Goal: Task Accomplishment & Management: Complete application form

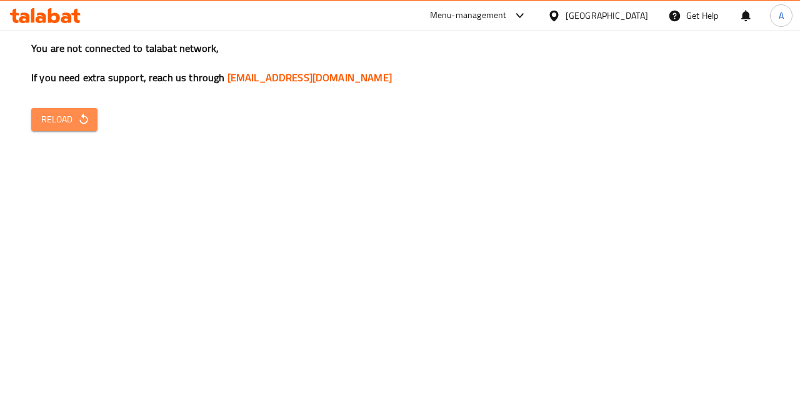
click at [59, 126] on span "Reload" at bounding box center [64, 120] width 46 height 16
click at [89, 113] on icon "button" at bounding box center [84, 119] width 13 height 13
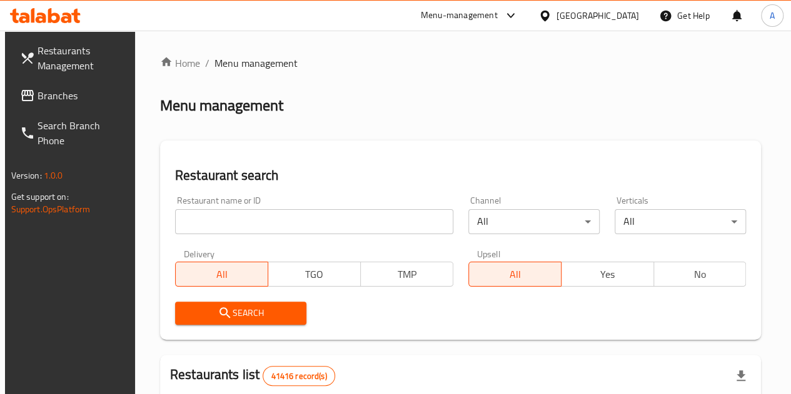
click at [181, 221] on input "search" at bounding box center [314, 221] width 278 height 25
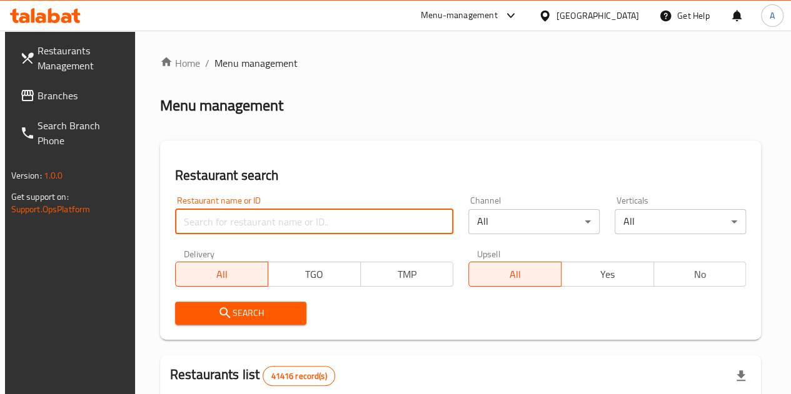
paste input "700237"
type input "700237"
click button "Search" at bounding box center [240, 313] width 131 height 23
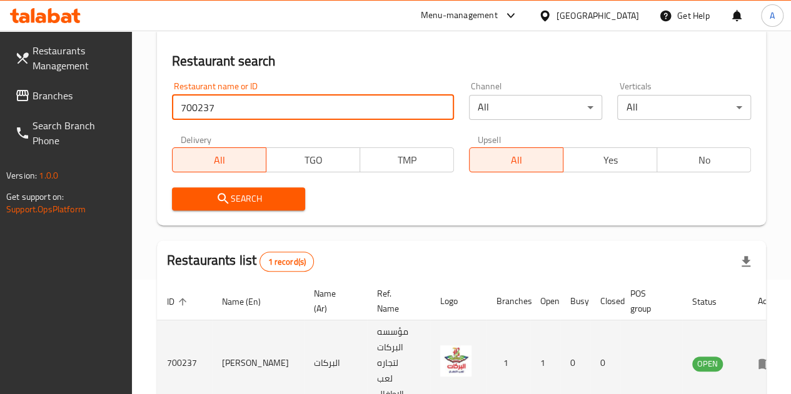
scroll to position [179, 0]
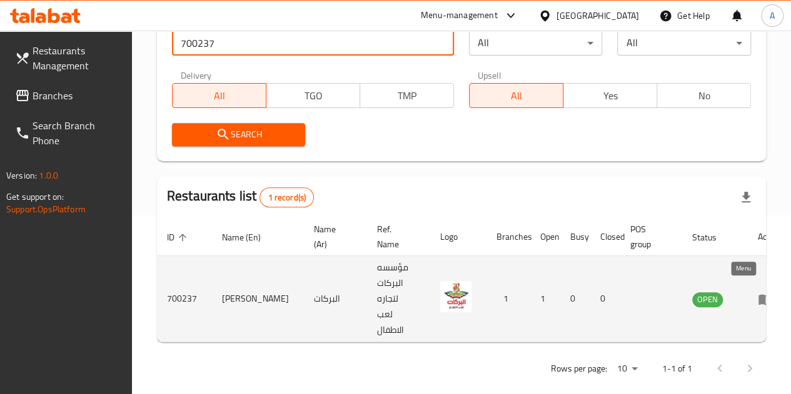
click at [758, 292] on icon "enhanced table" at bounding box center [765, 299] width 15 height 15
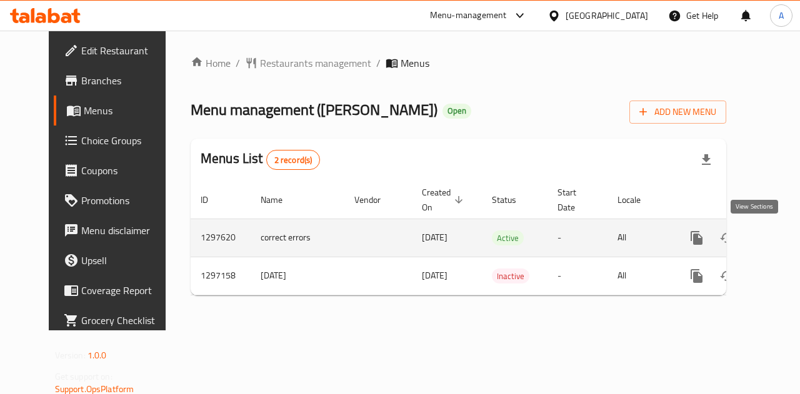
click at [780, 240] on icon "enhanced table" at bounding box center [787, 238] width 15 height 15
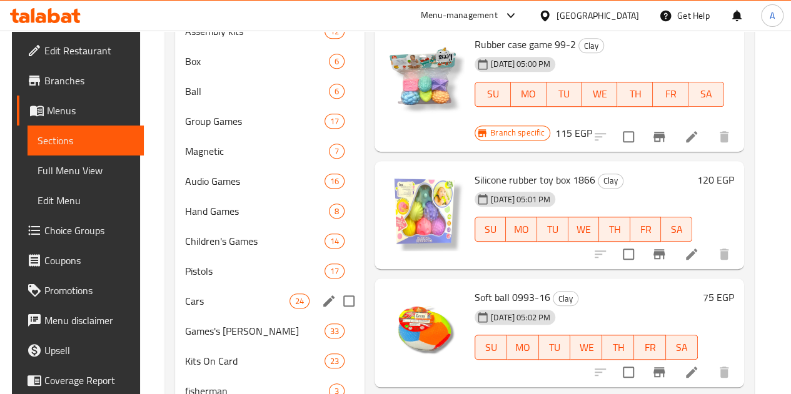
scroll to position [438, 0]
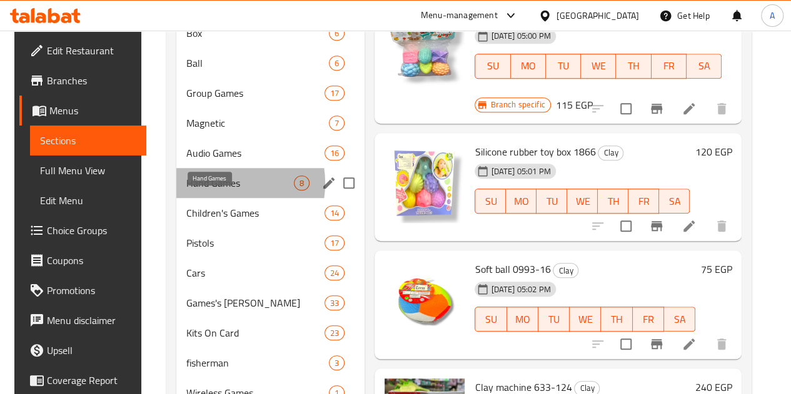
click at [211, 191] on span "Hand Games" at bounding box center [240, 183] width 108 height 15
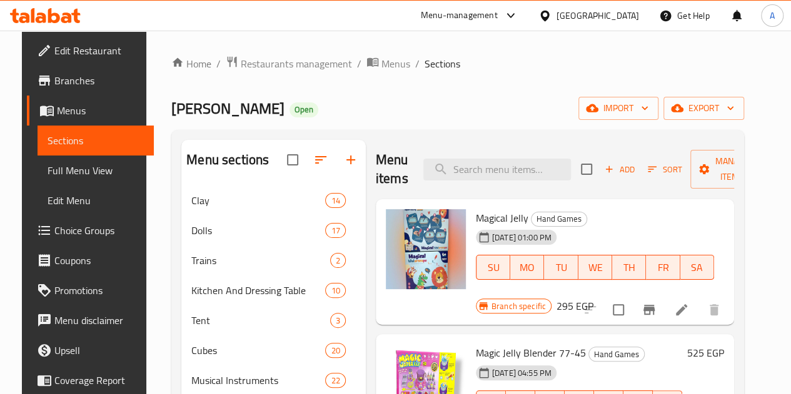
click at [603, 174] on span "Add" at bounding box center [620, 170] width 34 height 14
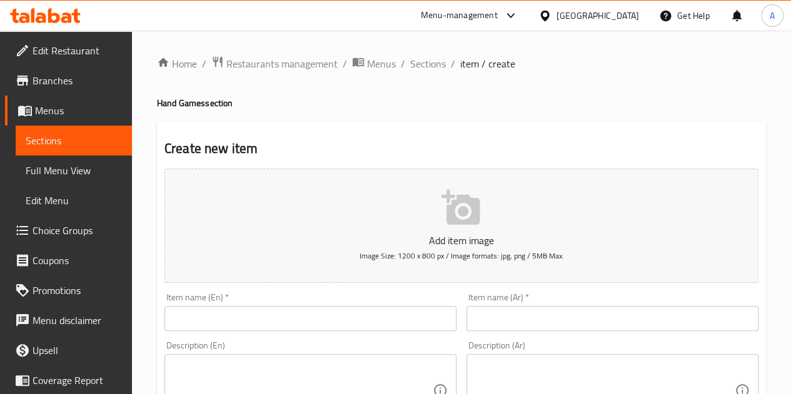
click at [509, 319] on input "text" at bounding box center [612, 318] width 292 height 25
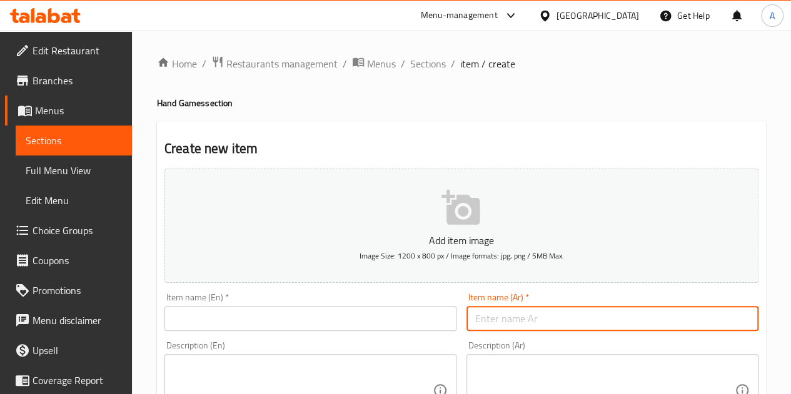
paste input "بوبيت"
type input "بوبيت"
click at [269, 331] on input "text" at bounding box center [310, 318] width 292 height 25
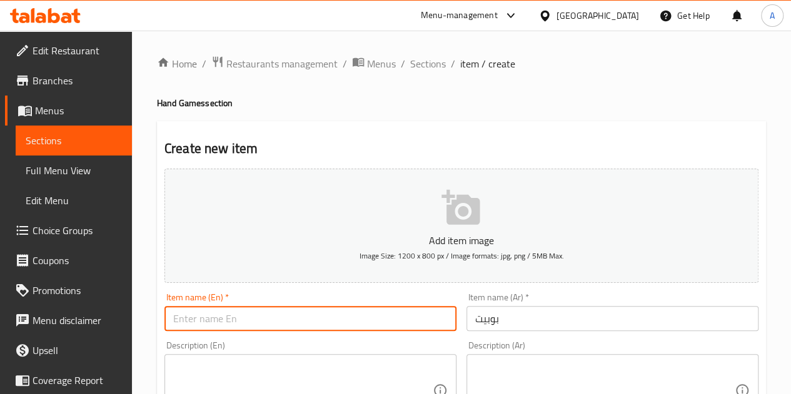
paste input "Bobbitt"
type input "Bobbitt"
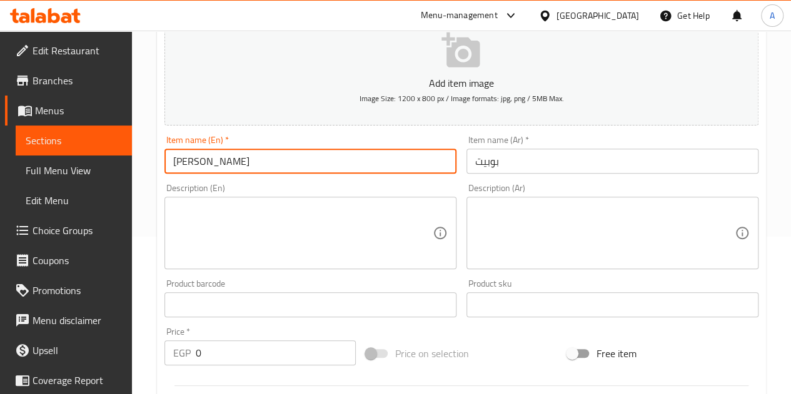
scroll to position [250, 0]
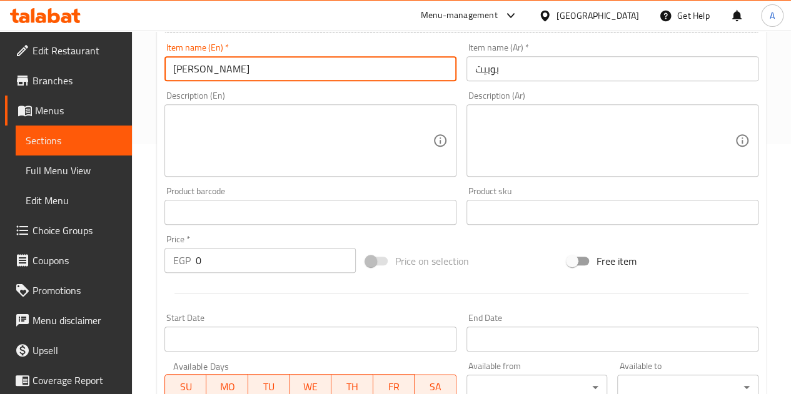
click at [264, 268] on input "0" at bounding box center [276, 260] width 160 height 25
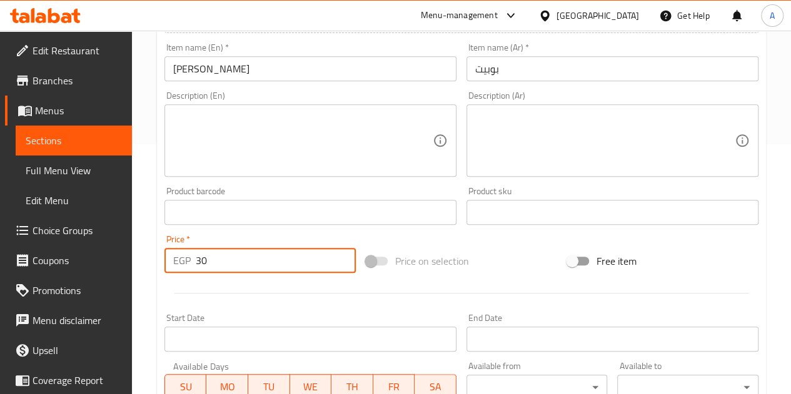
type input "30"
click at [274, 289] on div at bounding box center [461, 293] width 604 height 31
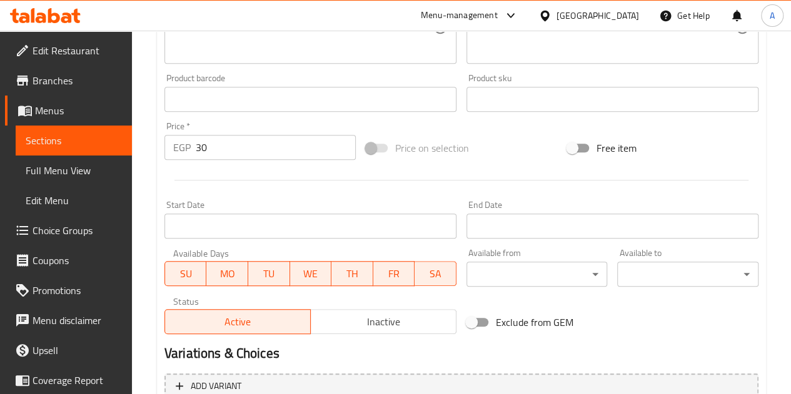
scroll to position [488, 0]
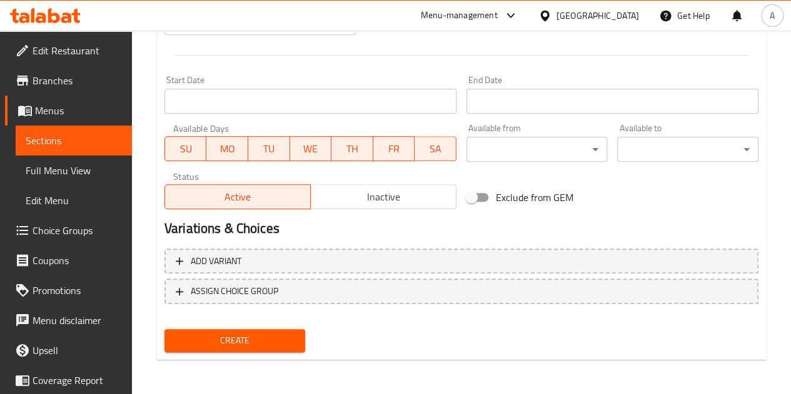
click at [271, 331] on button "Create" at bounding box center [234, 340] width 141 height 23
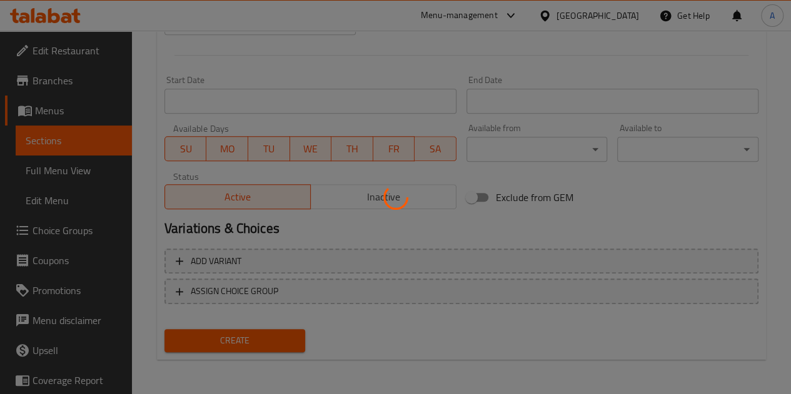
type input "0"
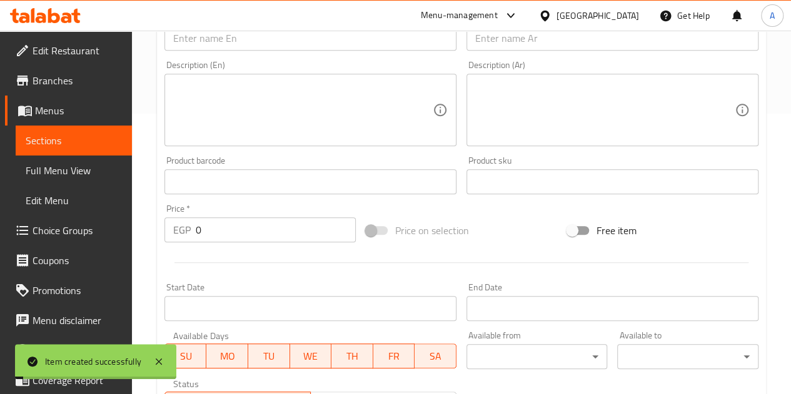
scroll to position [113, 0]
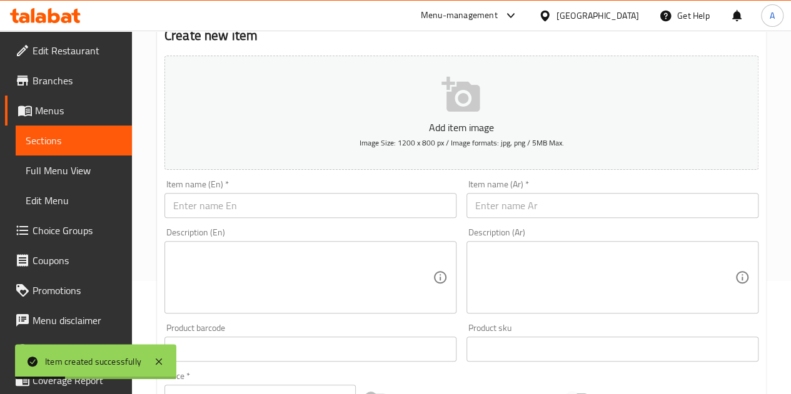
click at [498, 204] on input "text" at bounding box center [612, 205] width 292 height 25
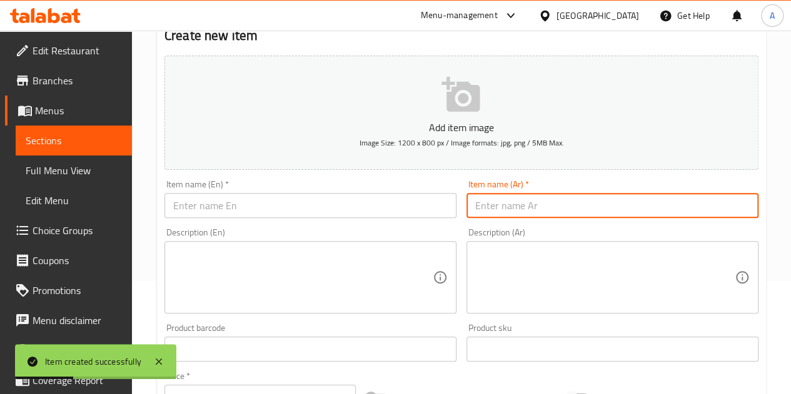
paste input "بوبيت"
type input "بوبيت"
drag, startPoint x: 376, startPoint y: 209, endPoint x: 386, endPoint y: 172, distance: 38.1
click at [376, 209] on input "text" at bounding box center [310, 205] width 292 height 25
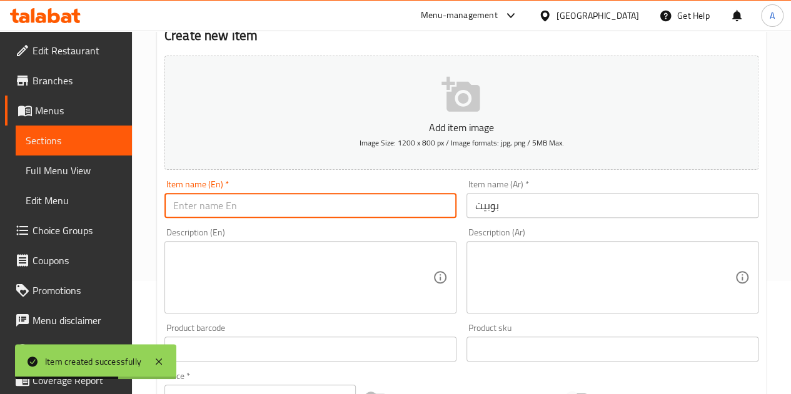
paste input "Bobbitt"
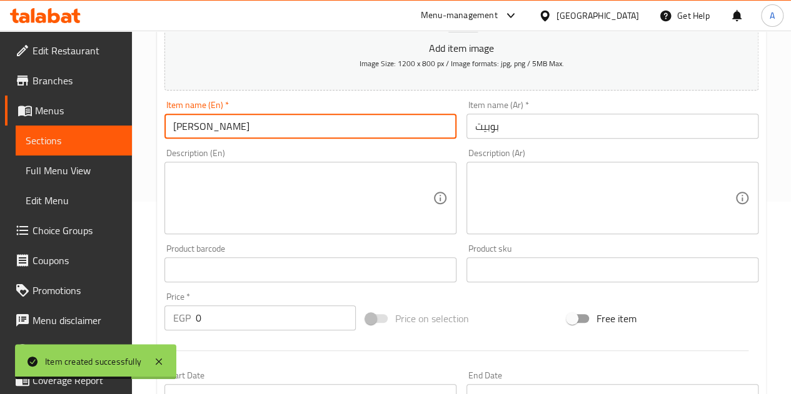
scroll to position [238, 0]
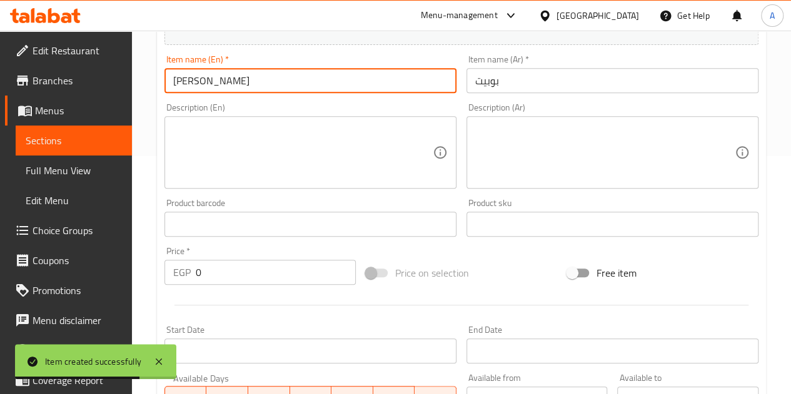
type input "Bobbitt"
click at [237, 267] on input "0" at bounding box center [276, 272] width 160 height 25
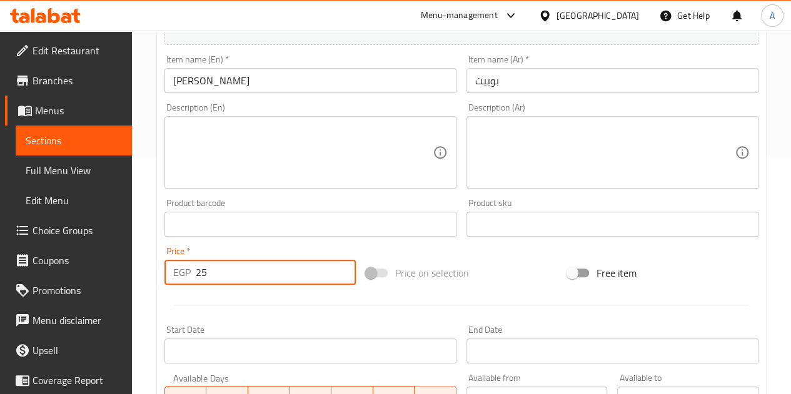
type input "25"
click at [356, 249] on div "Price   * EGP 25 Price *" at bounding box center [259, 266] width 201 height 48
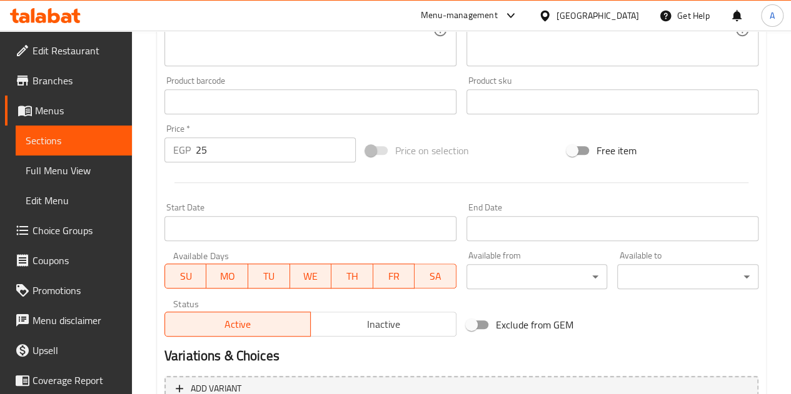
scroll to position [488, 0]
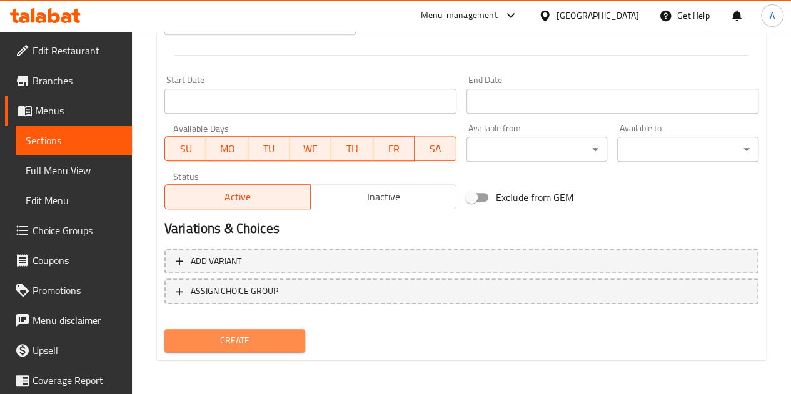
click at [287, 330] on button "Create" at bounding box center [234, 340] width 141 height 23
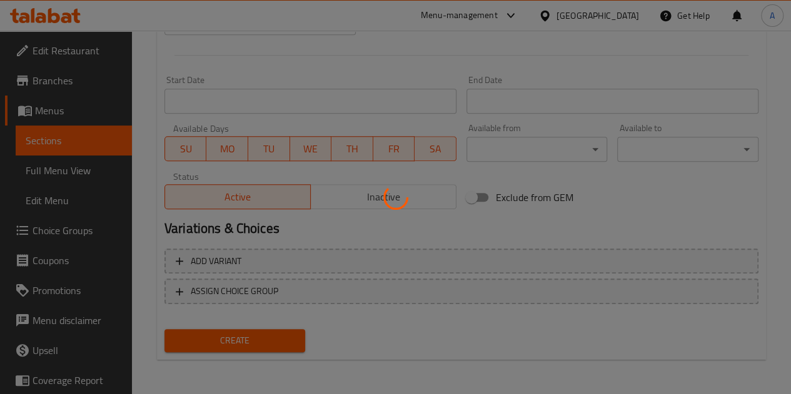
type input "0"
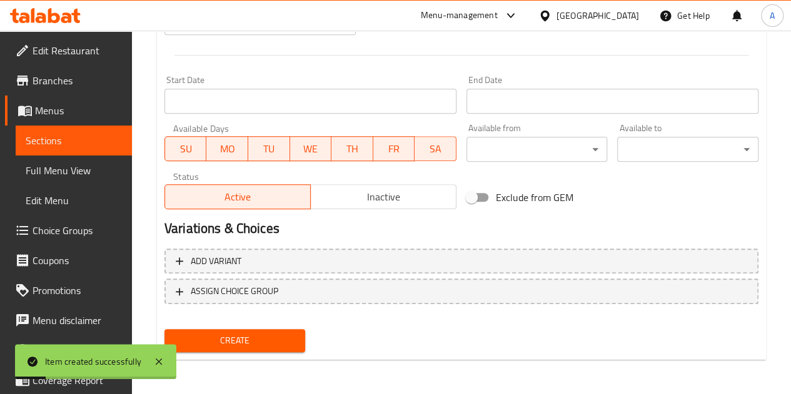
scroll to position [238, 0]
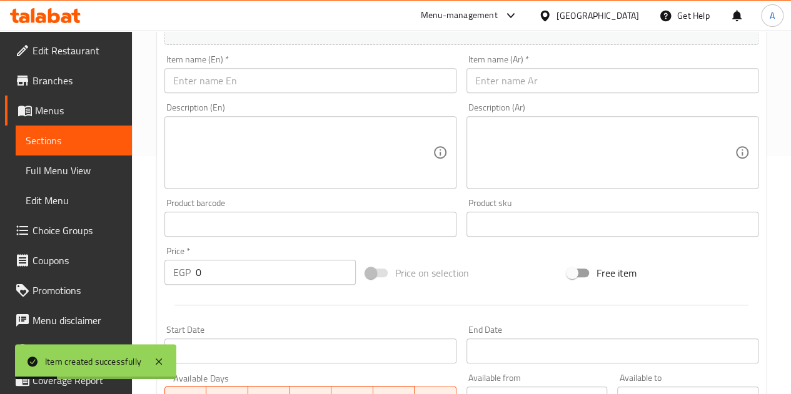
click at [521, 77] on input "text" at bounding box center [612, 80] width 292 height 25
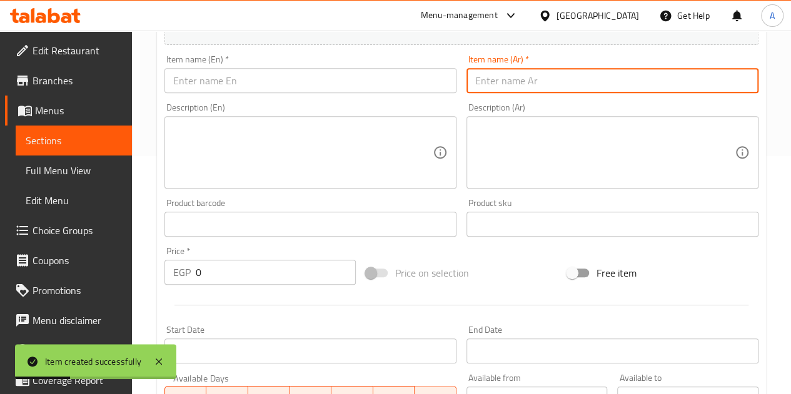
paste input "بوبيت"
type input "بوبيت"
click at [398, 83] on input "text" at bounding box center [310, 80] width 292 height 25
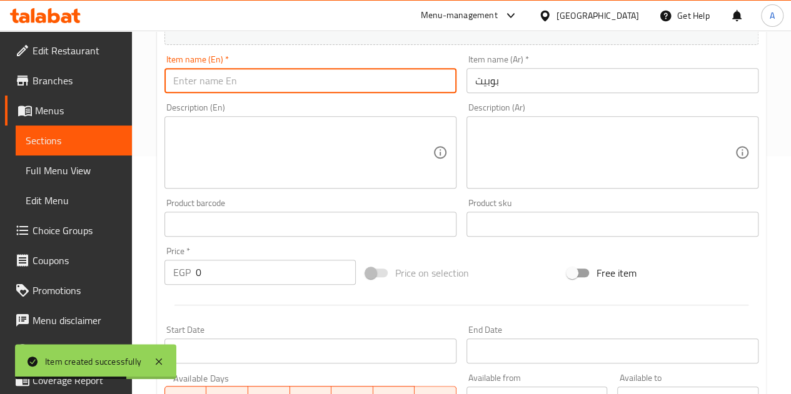
paste input "Bobbitt"
type input "Bobbitt"
click at [296, 281] on input "0" at bounding box center [276, 272] width 160 height 25
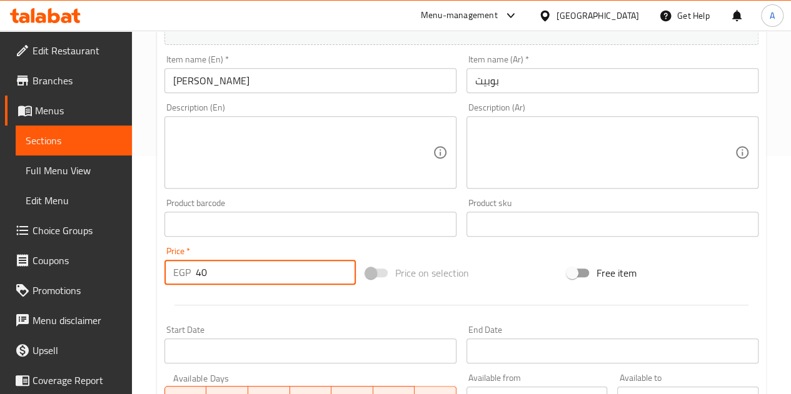
type input "40"
click at [286, 306] on div at bounding box center [461, 305] width 604 height 31
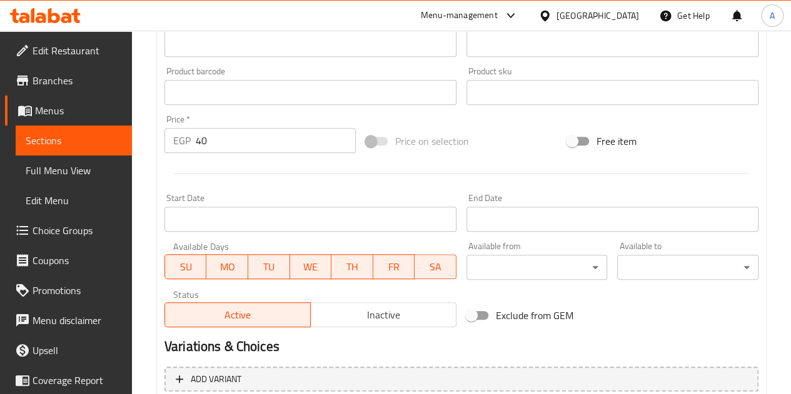
scroll to position [488, 0]
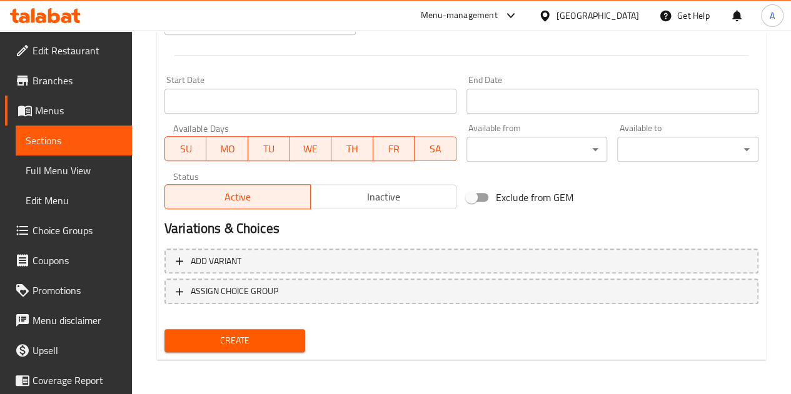
click at [262, 347] on span "Create" at bounding box center [234, 341] width 121 height 16
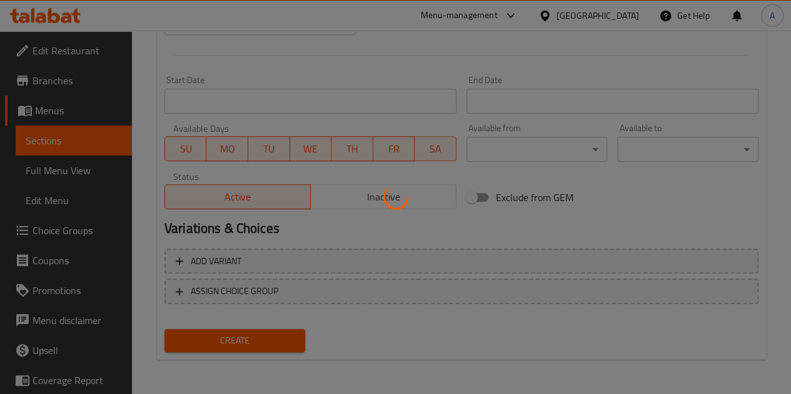
type input "0"
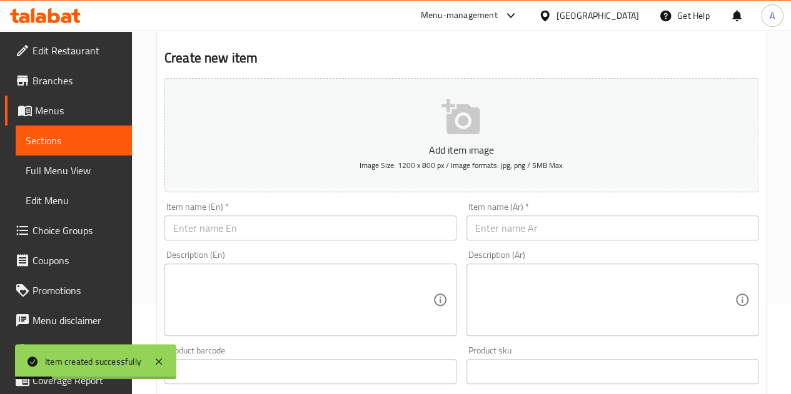
scroll to position [0, 0]
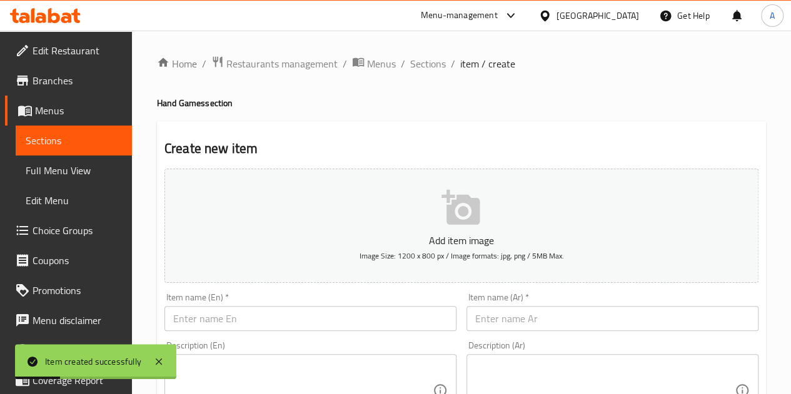
click at [538, 326] on input "text" at bounding box center [612, 318] width 292 height 25
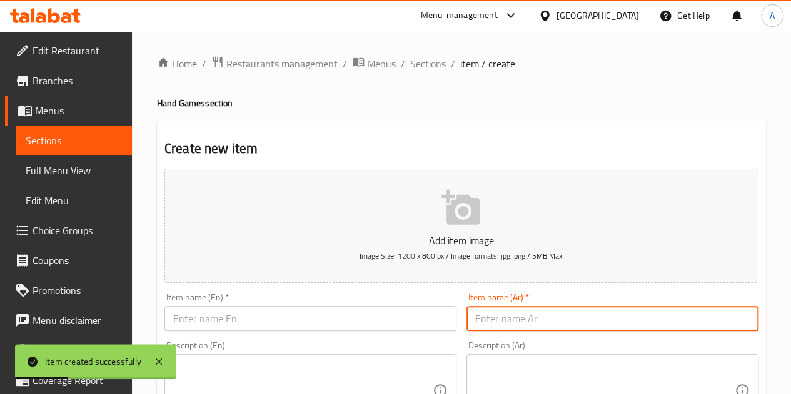
paste input "جبس الوان"
type input "جبس الوان"
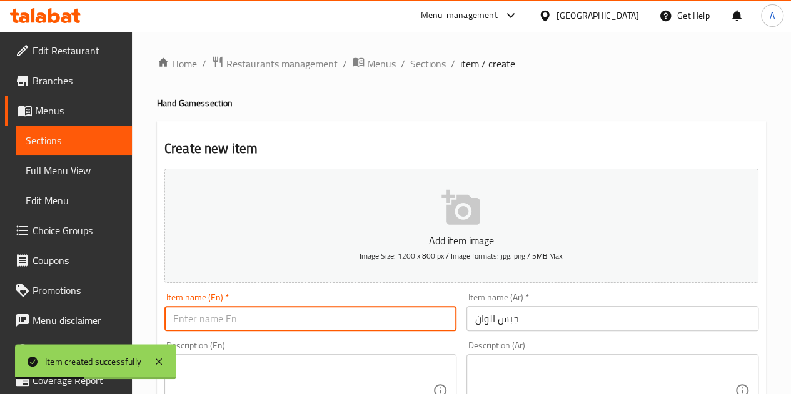
drag, startPoint x: 393, startPoint y: 314, endPoint x: 395, endPoint y: 303, distance: 11.5
click at [393, 314] on input "text" at bounding box center [310, 318] width 292 height 25
click at [315, 311] on input "text" at bounding box center [310, 318] width 292 height 25
paste input "Colored gypsum"
type input "Colored gypsum"
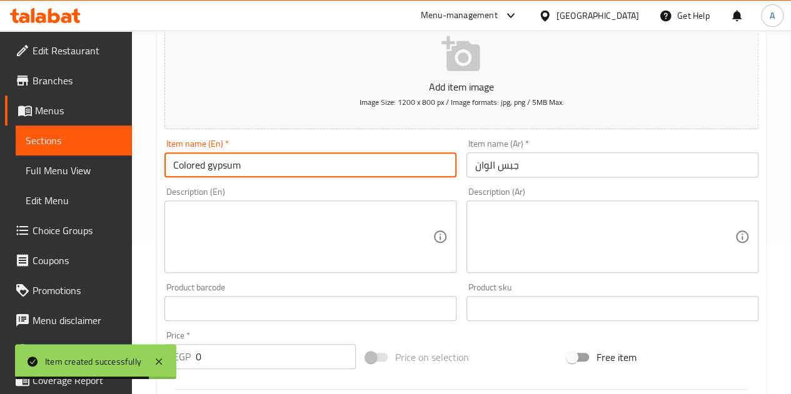
scroll to position [250, 0]
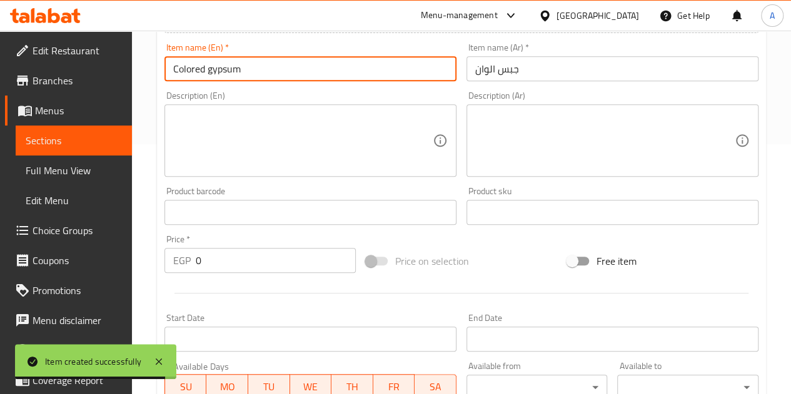
click at [265, 246] on div "Price   * EGP 0 Price *" at bounding box center [259, 254] width 191 height 38
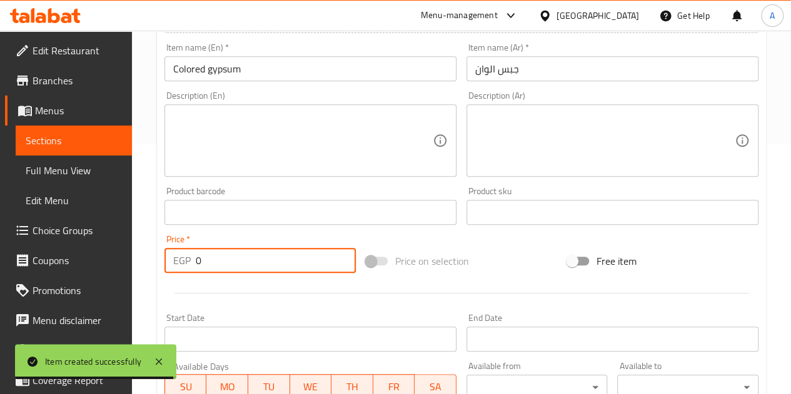
click at [269, 258] on input "0" at bounding box center [276, 260] width 160 height 25
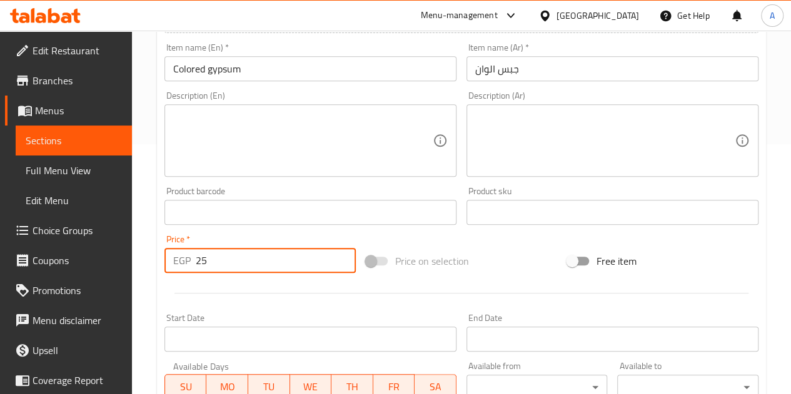
type input "25"
click at [280, 286] on div at bounding box center [461, 293] width 604 height 31
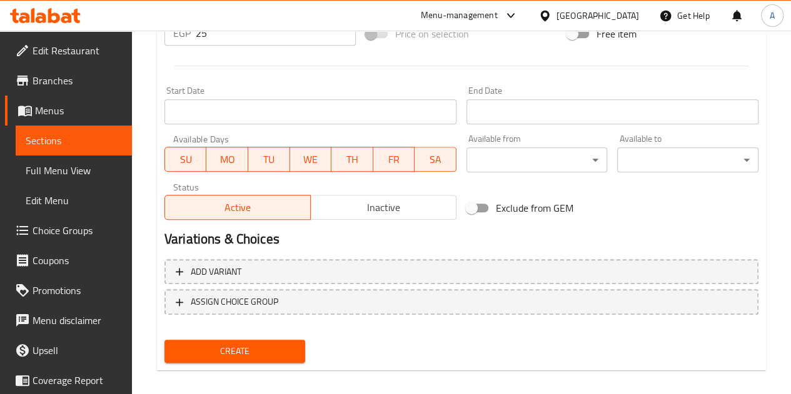
scroll to position [488, 0]
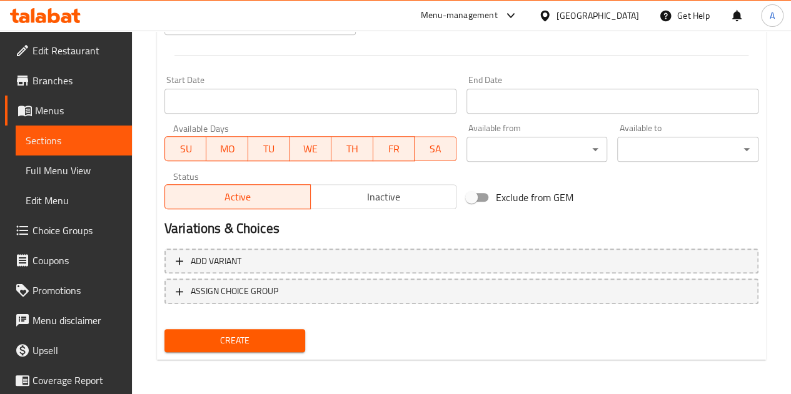
click at [272, 344] on span "Create" at bounding box center [234, 341] width 121 height 16
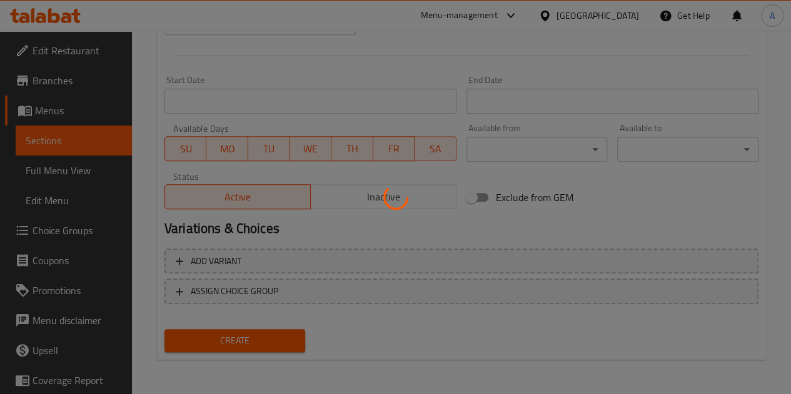
type input "0"
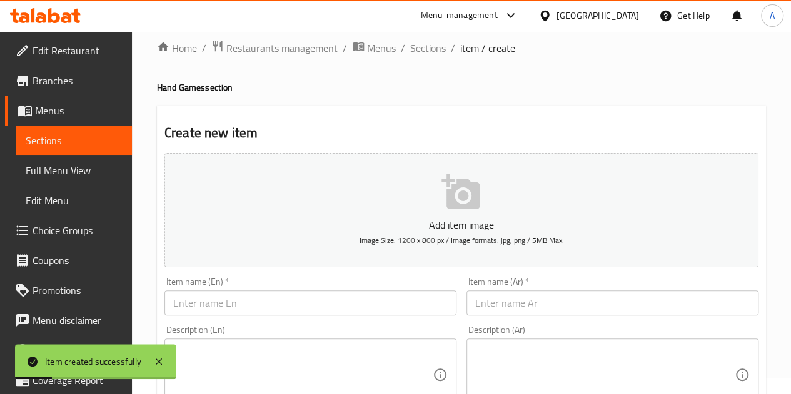
scroll to position [0, 0]
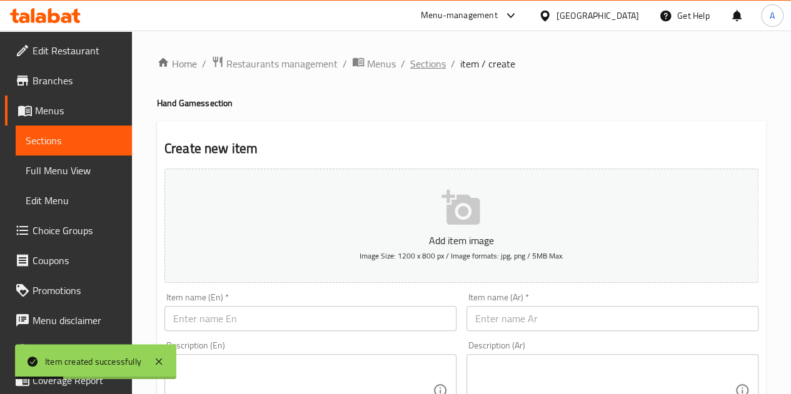
click at [418, 63] on span "Sections" at bounding box center [428, 63] width 36 height 15
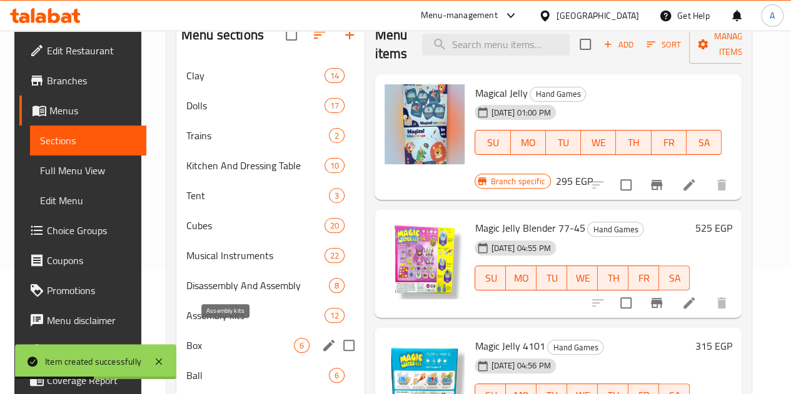
scroll to position [250, 0]
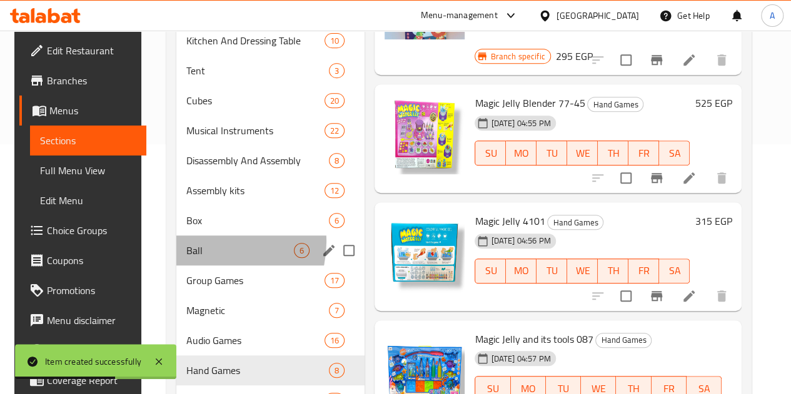
click at [201, 261] on div "Ball 6" at bounding box center [270, 251] width 188 height 30
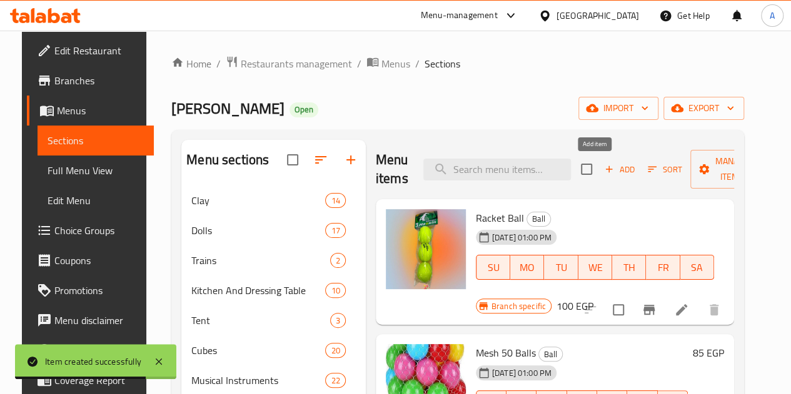
click at [609, 166] on span "Add" at bounding box center [620, 170] width 34 height 14
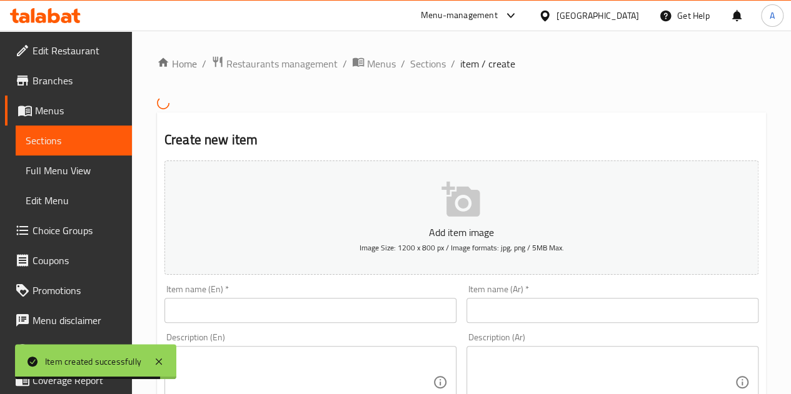
click at [529, 309] on input "text" at bounding box center [612, 310] width 292 height 25
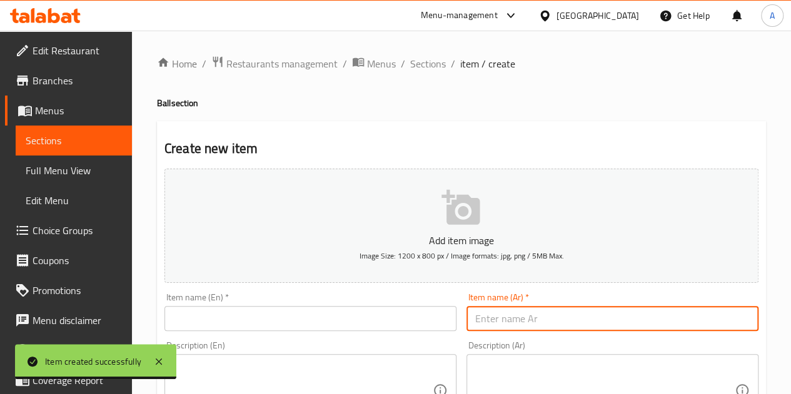
paste input "جون واحد رقم 1660"
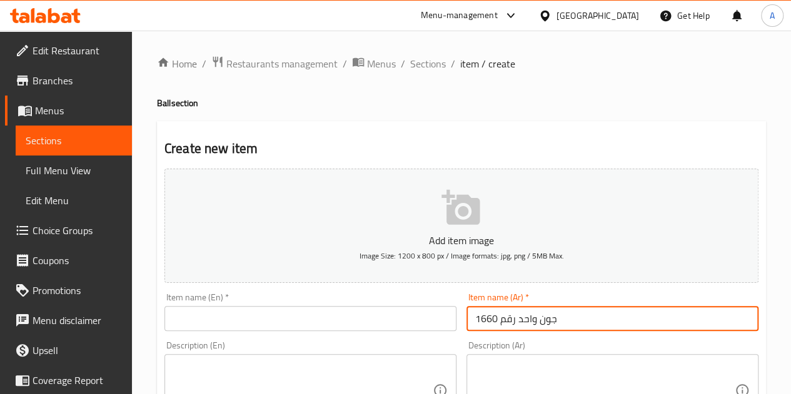
type input "جون واحد رقم 1660"
click at [318, 308] on input "text" at bounding box center [310, 318] width 292 height 25
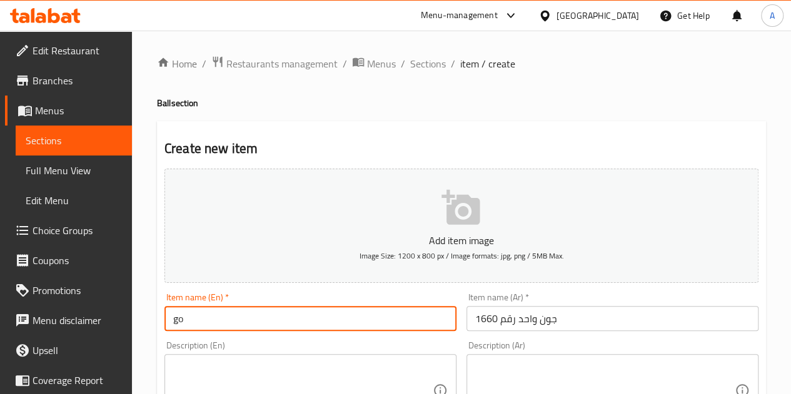
type input "g"
type input "Goal one Num 1660"
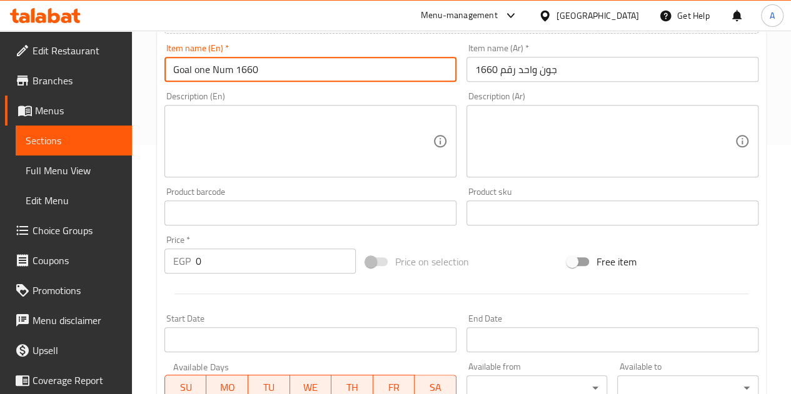
scroll to position [250, 0]
click at [282, 257] on input "0" at bounding box center [276, 260] width 160 height 25
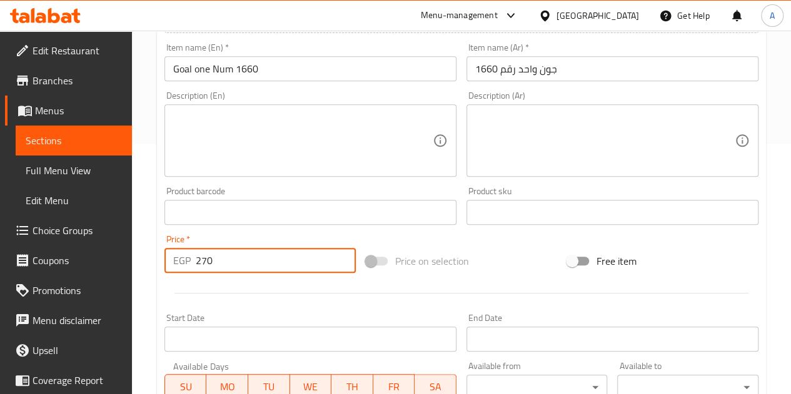
type input "270"
click at [295, 292] on div at bounding box center [461, 293] width 604 height 31
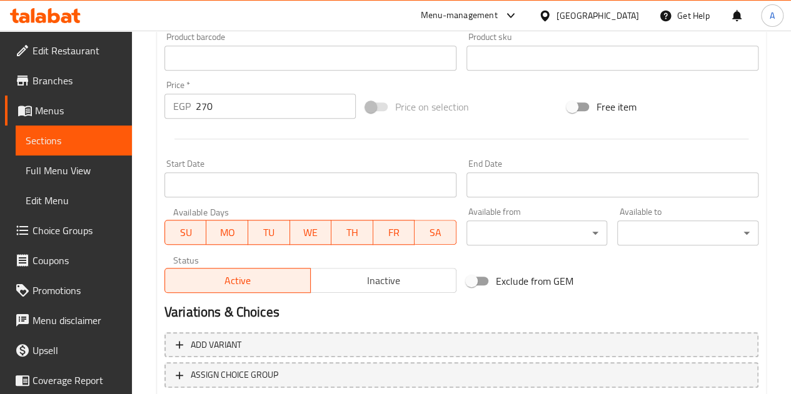
scroll to position [488, 0]
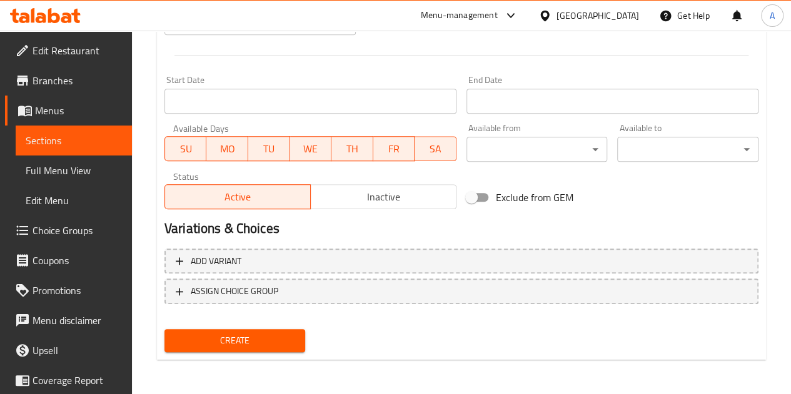
click at [279, 329] on button "Create" at bounding box center [234, 340] width 141 height 23
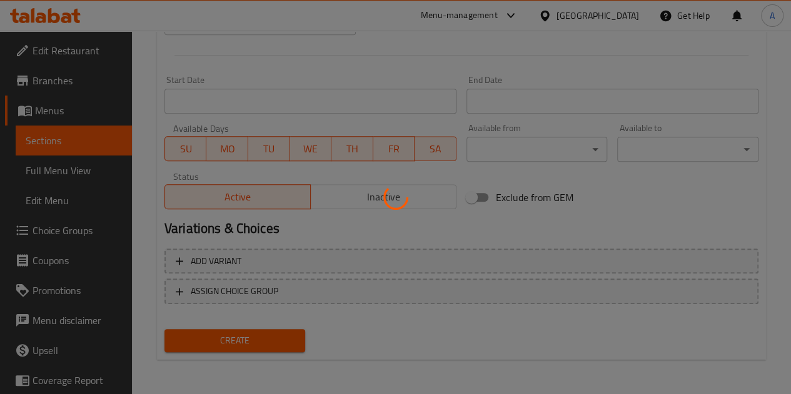
type input "0"
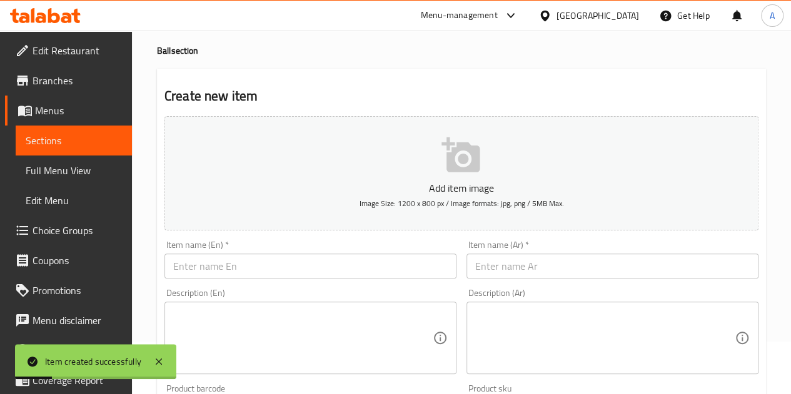
scroll to position [51, 0]
click at [558, 263] on input "text" at bounding box center [612, 268] width 292 height 25
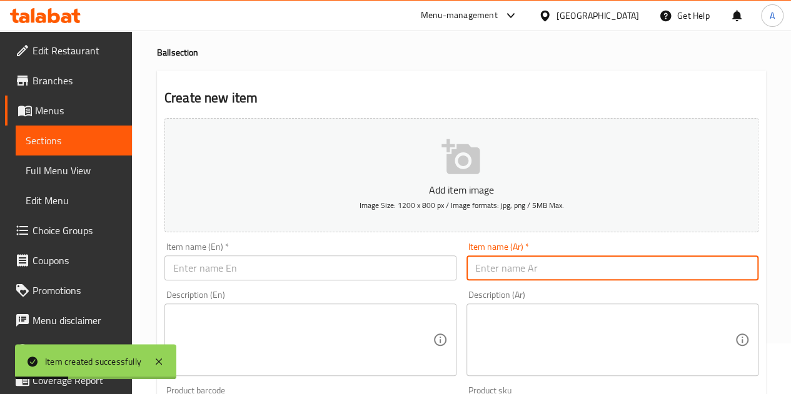
paste input "جون كبير وجون صغير 2*1"
type input "جون كبير وجون صغير 2*1"
click at [402, 271] on input "text" at bounding box center [310, 268] width 292 height 25
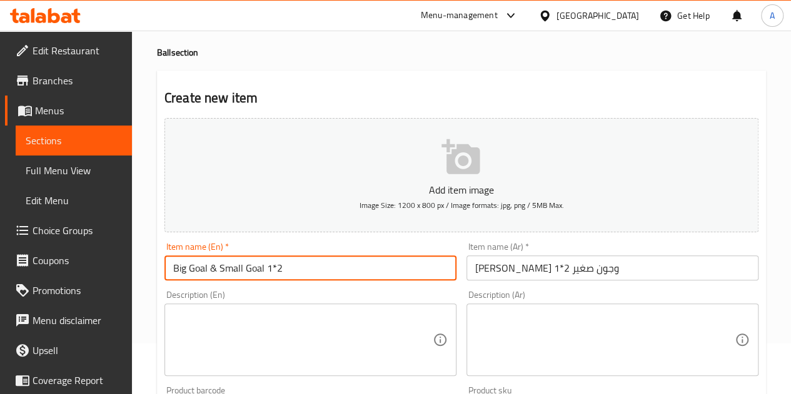
type input "Big Goal & Small Goal 1*2"
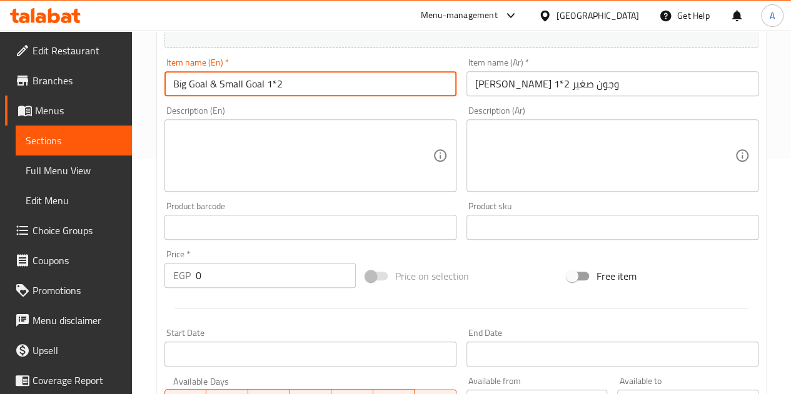
scroll to position [301, 0]
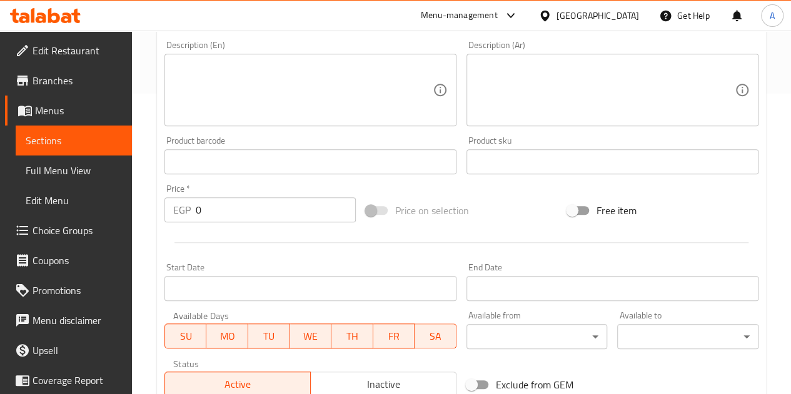
click at [239, 203] on input "0" at bounding box center [276, 210] width 160 height 25
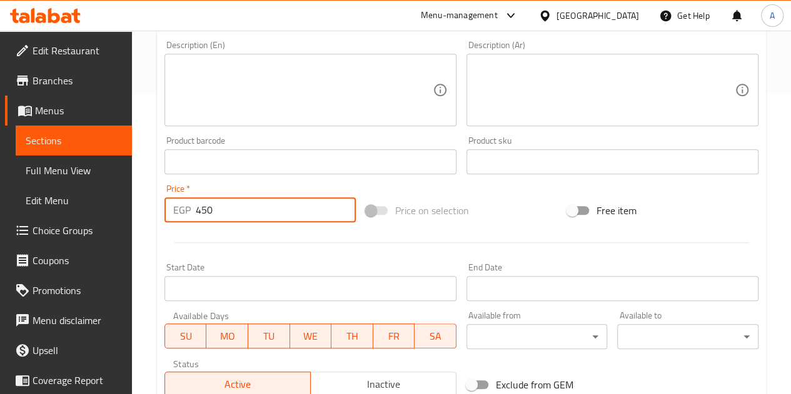
type input "450"
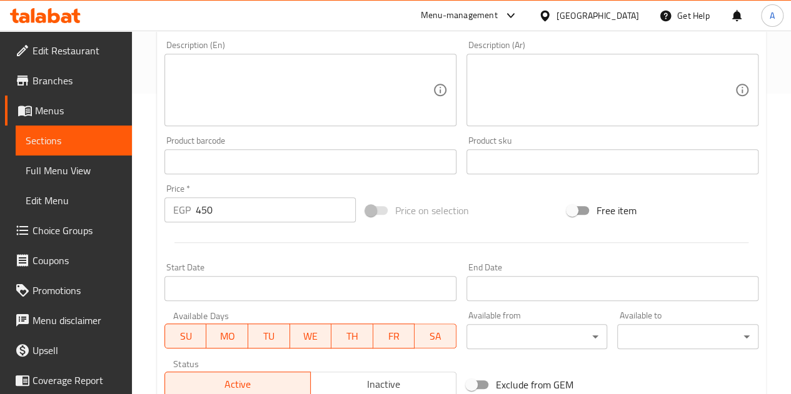
click at [249, 235] on div at bounding box center [461, 243] width 604 height 31
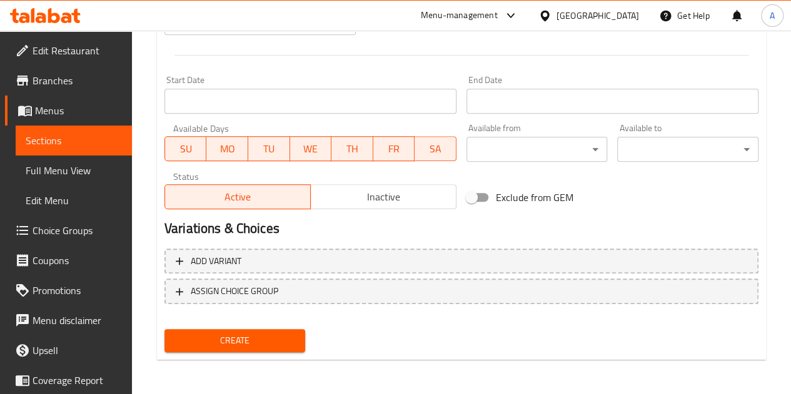
click at [271, 349] on button "Create" at bounding box center [234, 340] width 141 height 23
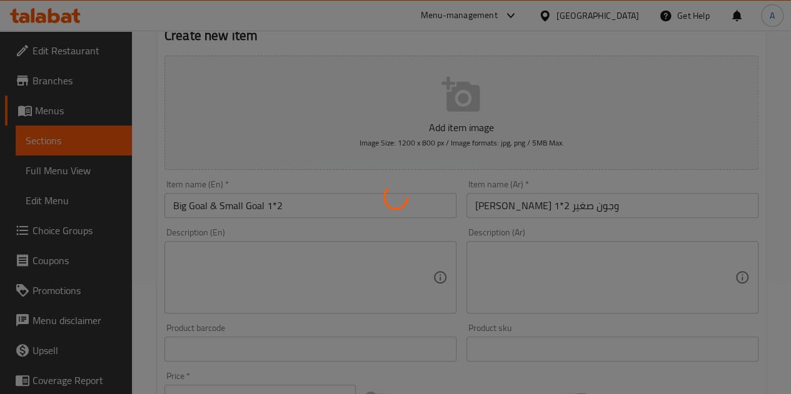
scroll to position [0, 0]
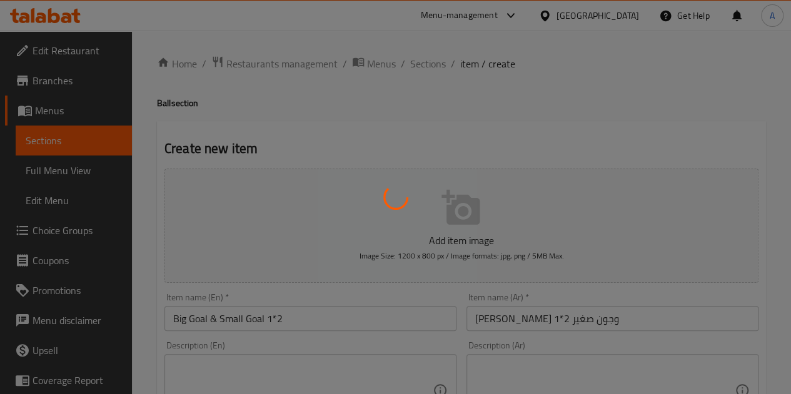
type input "0"
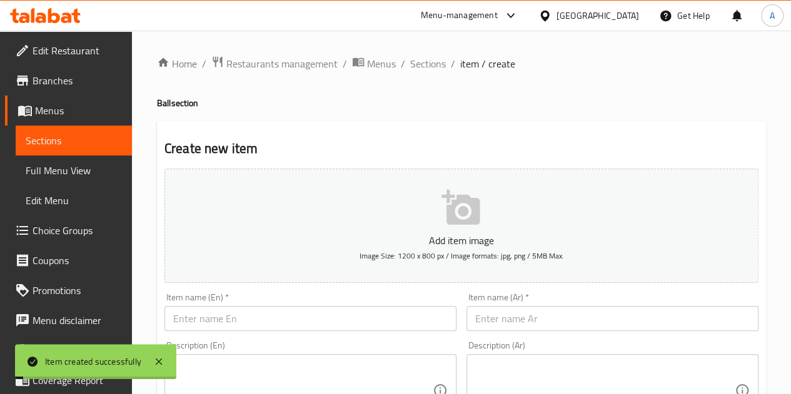
drag, startPoint x: 426, startPoint y: 72, endPoint x: 434, endPoint y: 85, distance: 15.8
click at [426, 71] on span "Sections" at bounding box center [428, 63] width 36 height 15
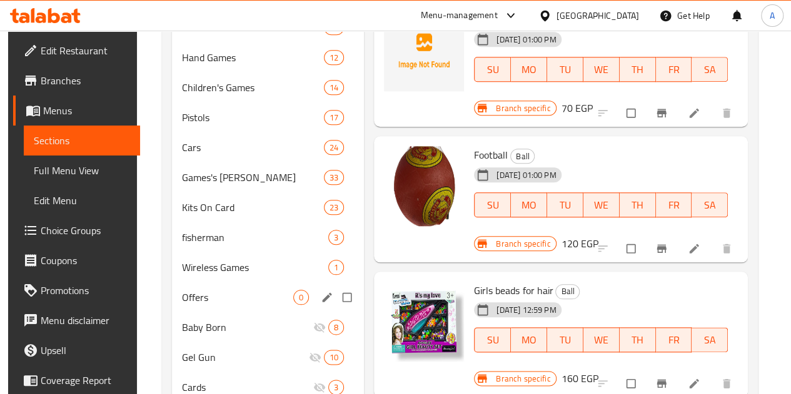
scroll to position [562, 0]
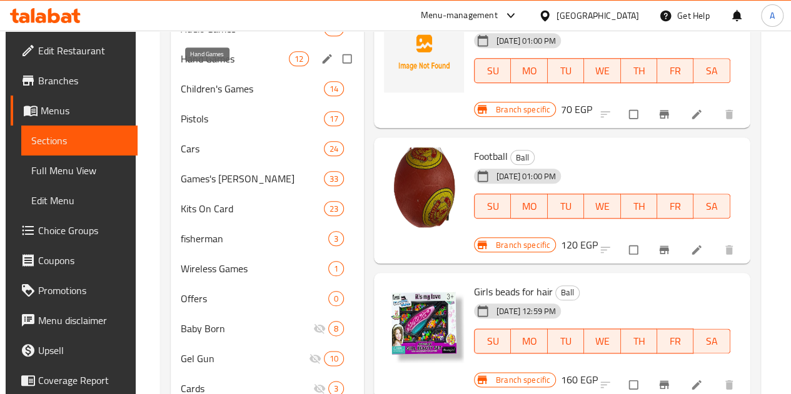
click at [209, 66] on span "Hand Games" at bounding box center [235, 58] width 108 height 15
